Goal: Use online tool/utility: Use online tool/utility

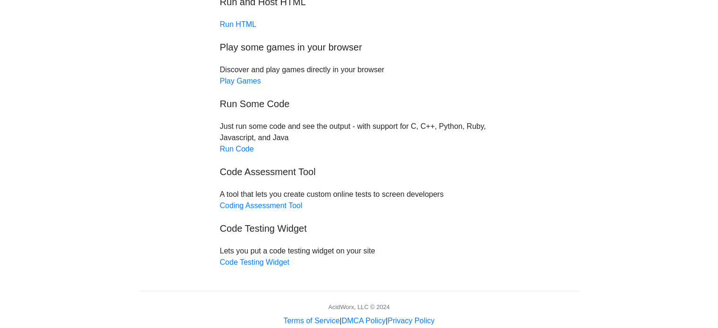
scroll to position [85, 0]
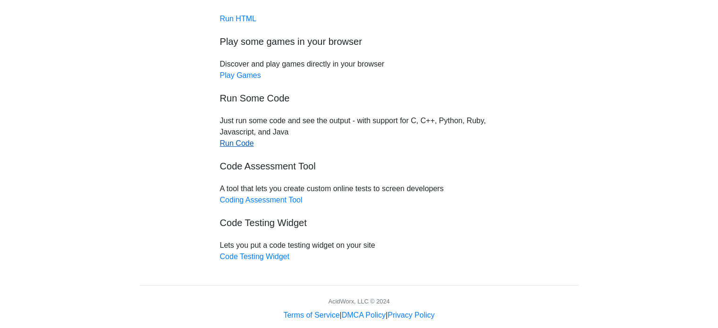
click at [248, 143] on link "Run Code" at bounding box center [237, 143] width 34 height 8
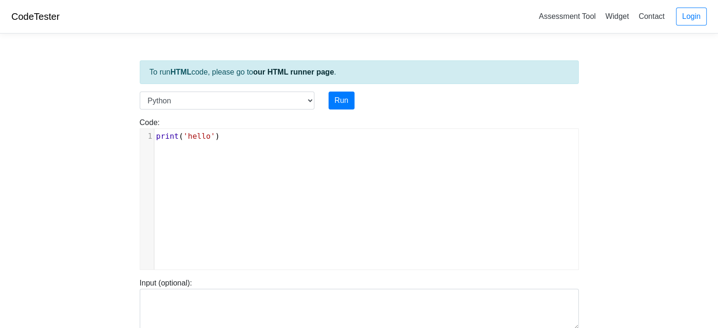
click at [288, 196] on div "xxxxxxxxxx 1 print ( 'hello' )" at bounding box center [366, 206] width 452 height 155
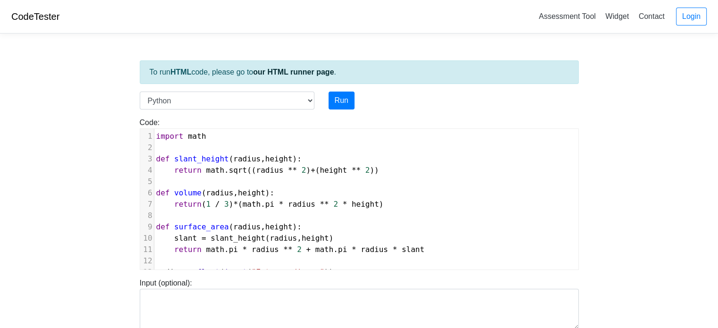
scroll to position [89, 0]
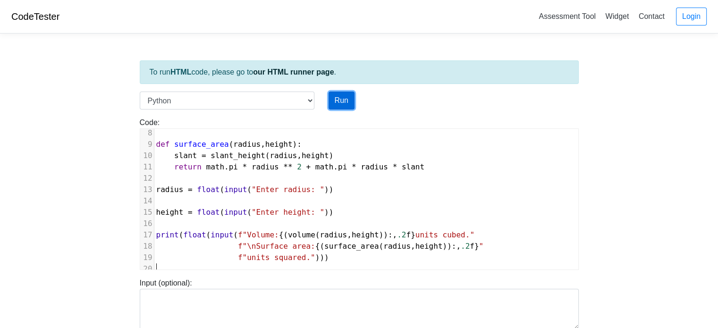
click at [349, 97] on button "Run" at bounding box center [342, 101] width 26 height 18
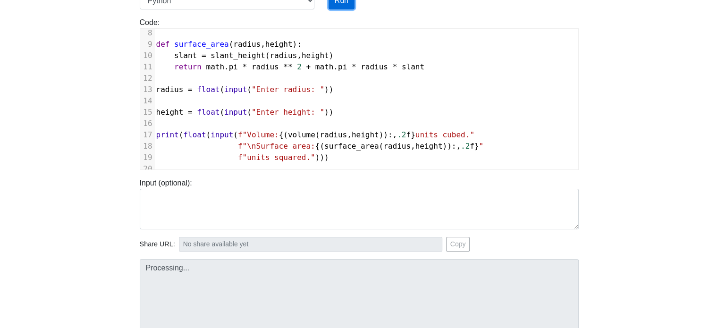
type input "https://codetester.io/runner?s=GJXeddaplR"
type textarea "Submission status: Runtime Error (NZEC) Stdout: Enter radius: Stderr: Traceback…"
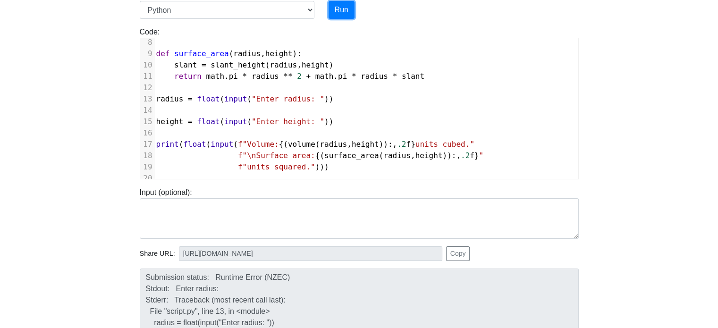
scroll to position [91, 0]
click at [217, 94] on span "radius = float ( input ( "Enter radius: " ))" at bounding box center [244, 98] width 177 height 9
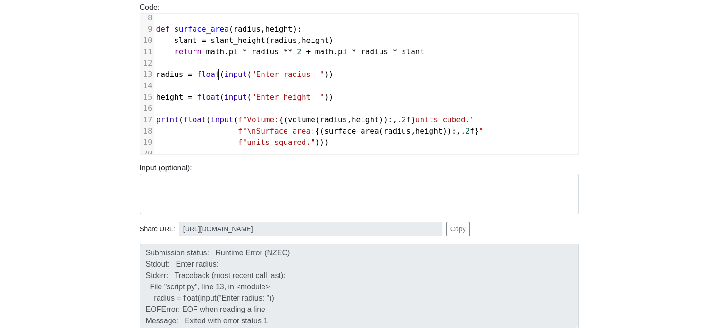
scroll to position [119, 0]
